Goal: Check status: Check status

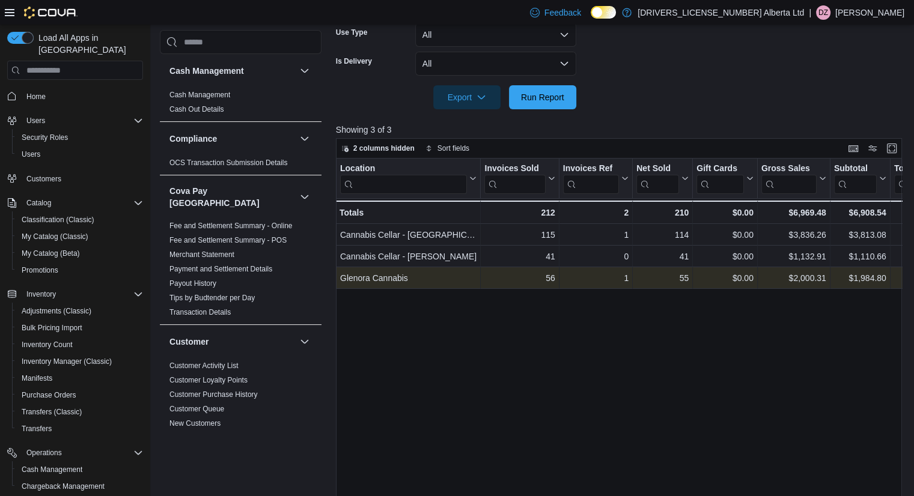
scroll to position [120, 0]
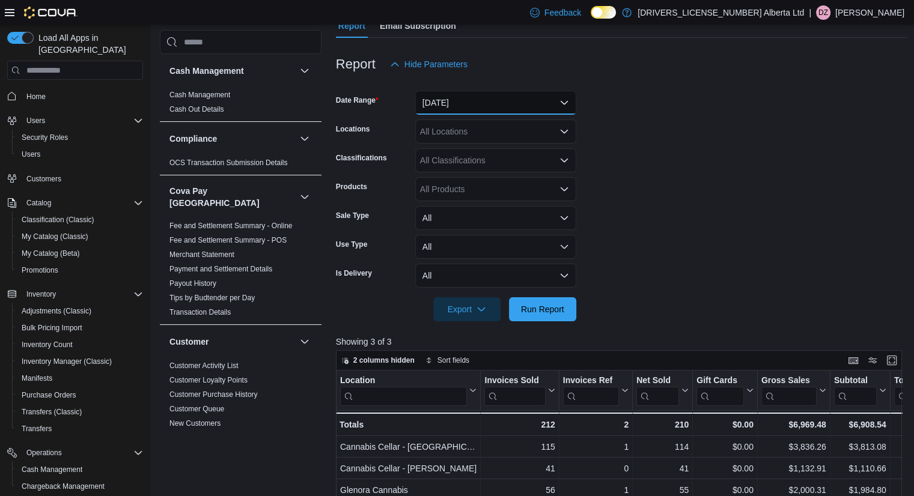
click at [494, 106] on button "[DATE]" at bounding box center [495, 103] width 161 height 24
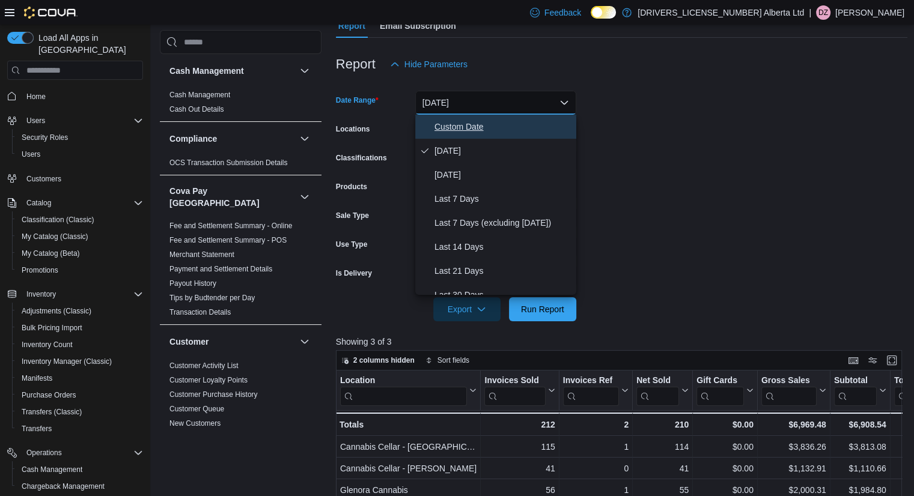
click at [483, 124] on span "Custom Date" at bounding box center [502, 127] width 137 height 14
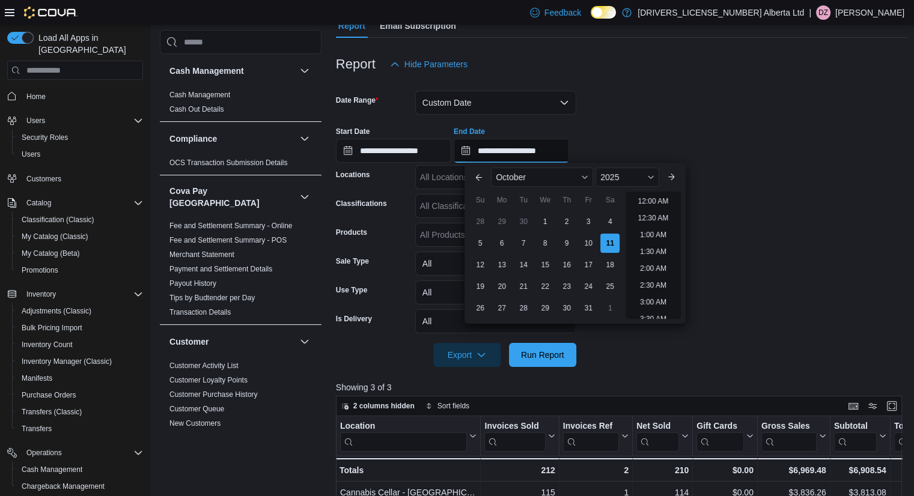
click at [530, 154] on input "**********" at bounding box center [510, 151] width 115 height 24
click at [427, 153] on input "**********" at bounding box center [393, 151] width 115 height 24
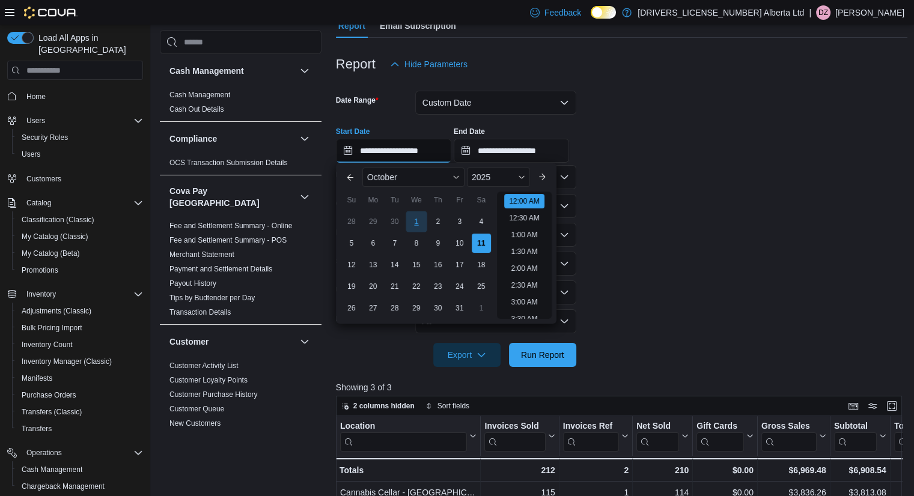
scroll to position [37, 0]
click at [356, 239] on div "5" at bounding box center [351, 243] width 21 height 21
type input "**********"
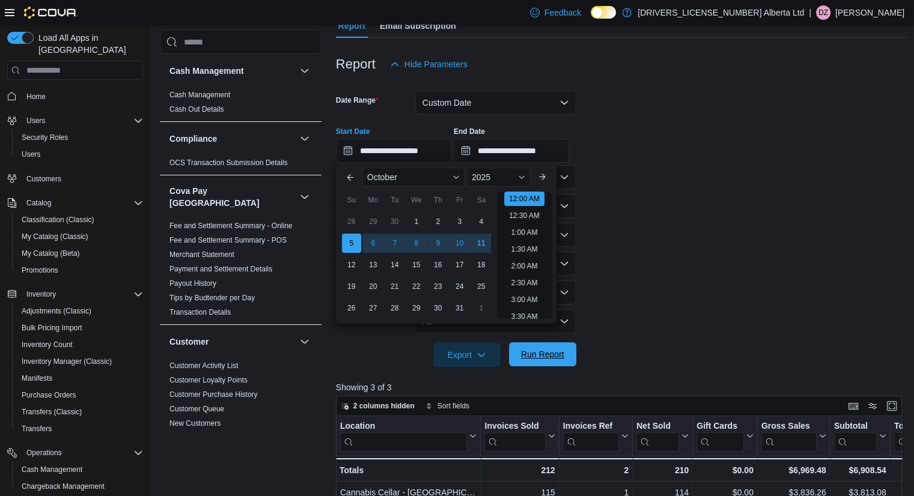
click at [566, 361] on span "Run Report" at bounding box center [542, 354] width 53 height 24
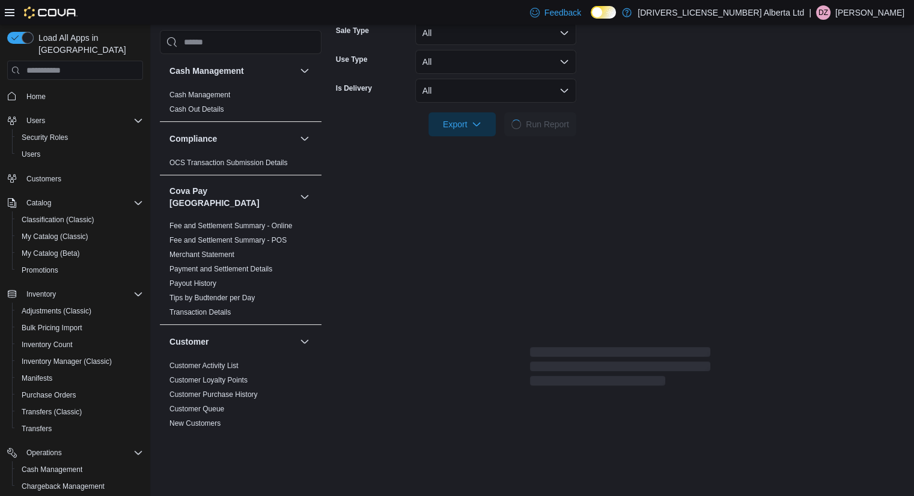
scroll to position [330, 0]
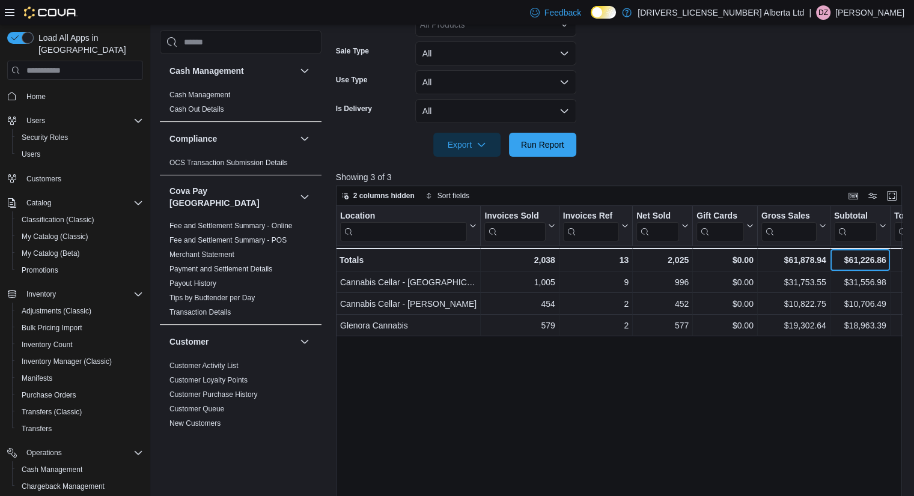
click at [860, 259] on div "$61,226.86" at bounding box center [860, 260] width 52 height 14
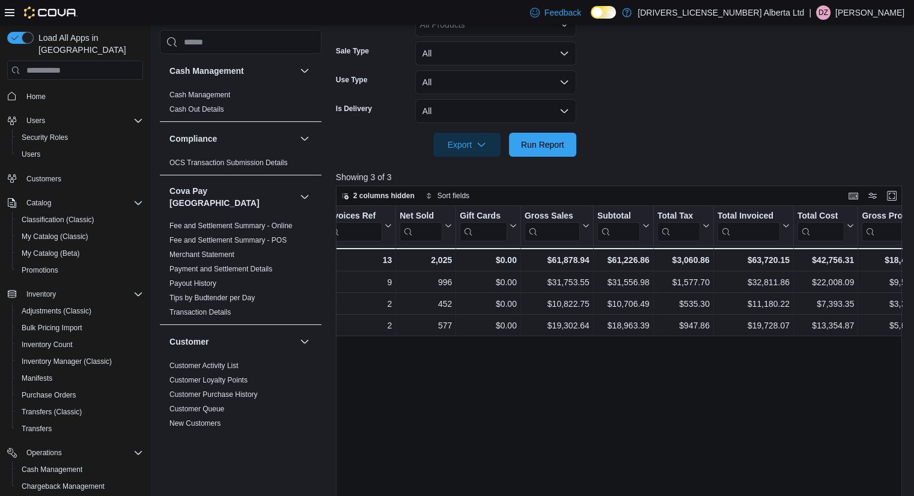
drag, startPoint x: 720, startPoint y: 392, endPoint x: 751, endPoint y: 378, distance: 34.2
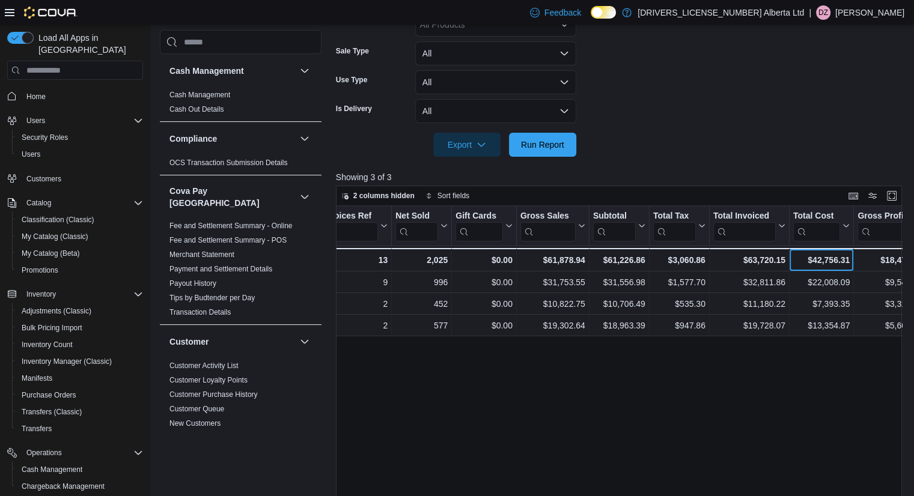
click at [822, 259] on div "$42,756.31" at bounding box center [821, 260] width 56 height 14
click at [778, 411] on div "Location Click to view column header actions Invoices Sold Click to view column…" at bounding box center [622, 394] width 572 height 377
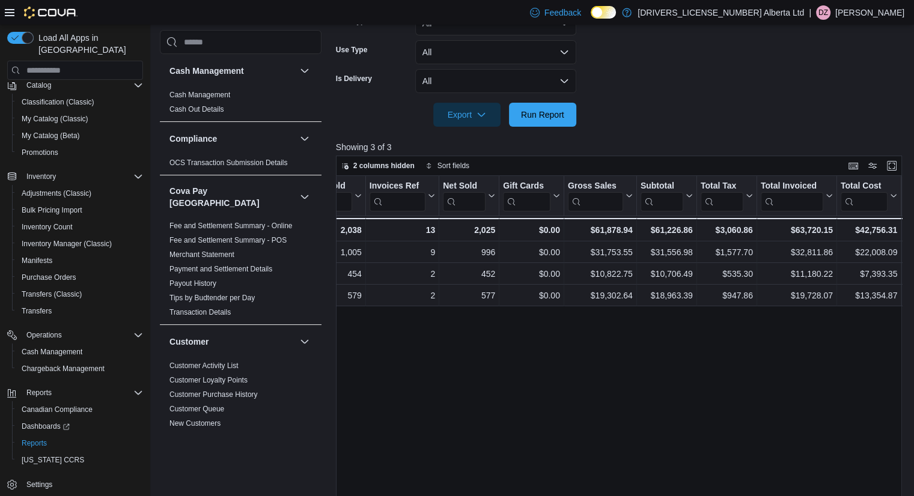
scroll to position [0, 0]
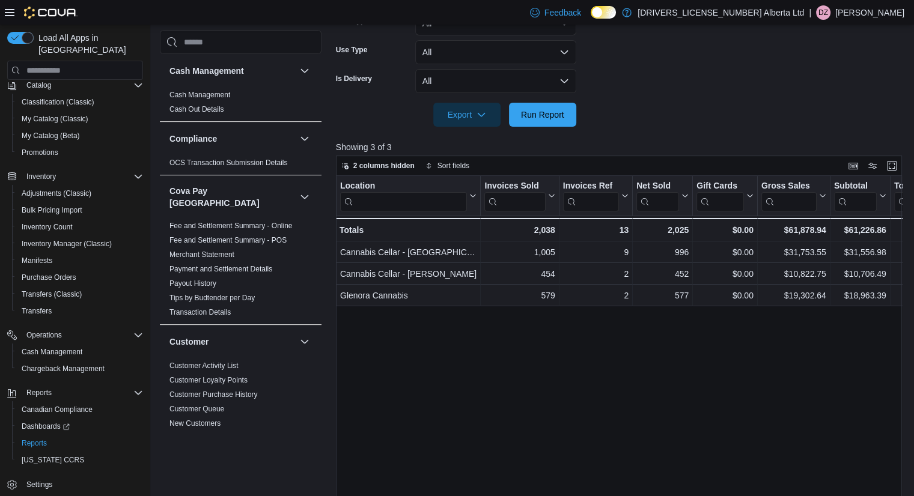
drag, startPoint x: 861, startPoint y: 431, endPoint x: 612, endPoint y: 423, distance: 248.8
